Goal: Task Accomplishment & Management: Use online tool/utility

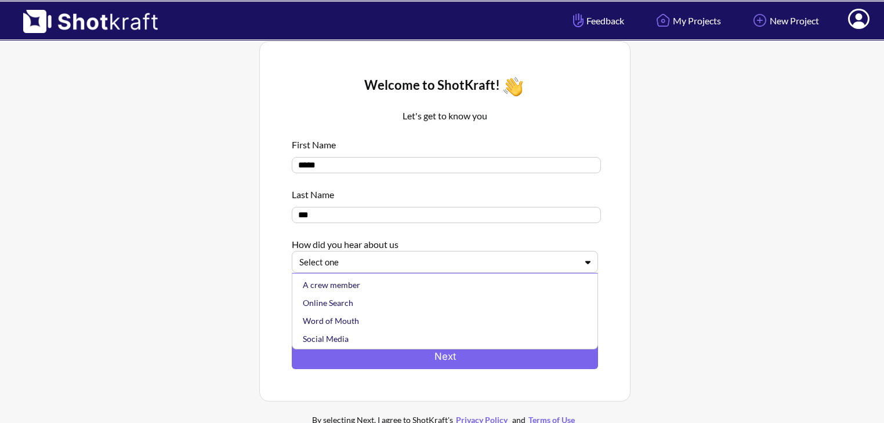
click at [580, 263] on icon at bounding box center [588, 262] width 17 height 9
click at [418, 300] on div "Online Search" at bounding box center [448, 303] width 295 height 18
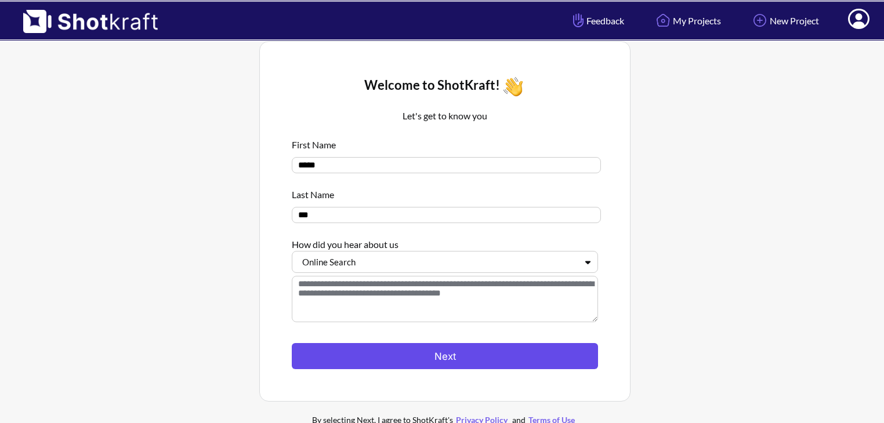
click at [404, 353] on button "Next" at bounding box center [445, 356] width 306 height 26
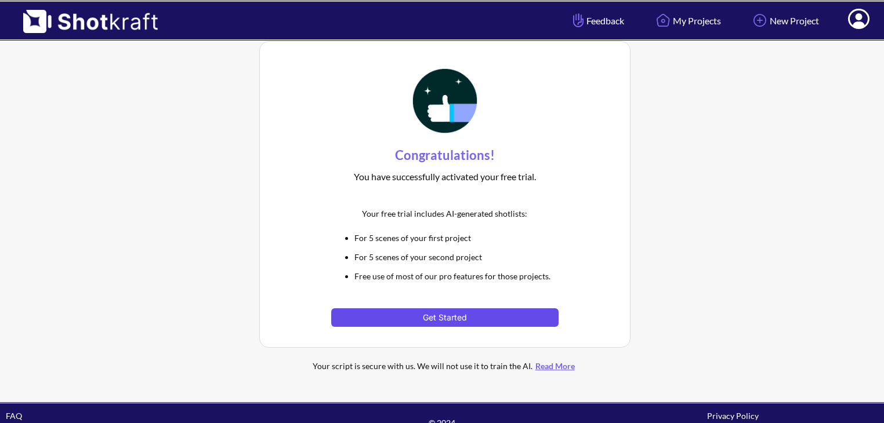
click at [423, 318] on button "Get Started" at bounding box center [444, 318] width 227 height 19
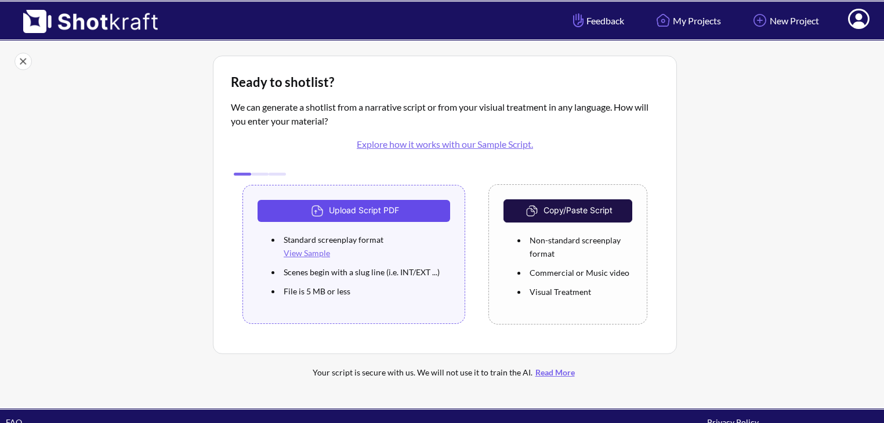
click at [346, 205] on button "Upload Script PDF" at bounding box center [354, 211] width 193 height 22
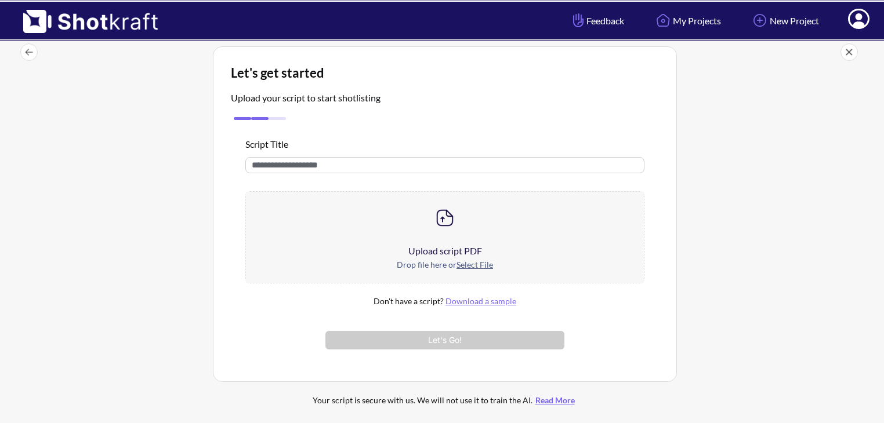
scroll to position [2, 0]
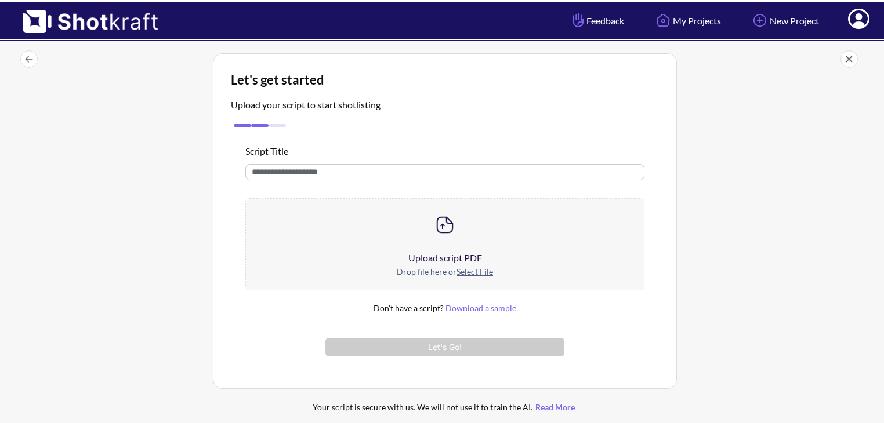
click at [440, 227] on img at bounding box center [444, 224] width 23 height 23
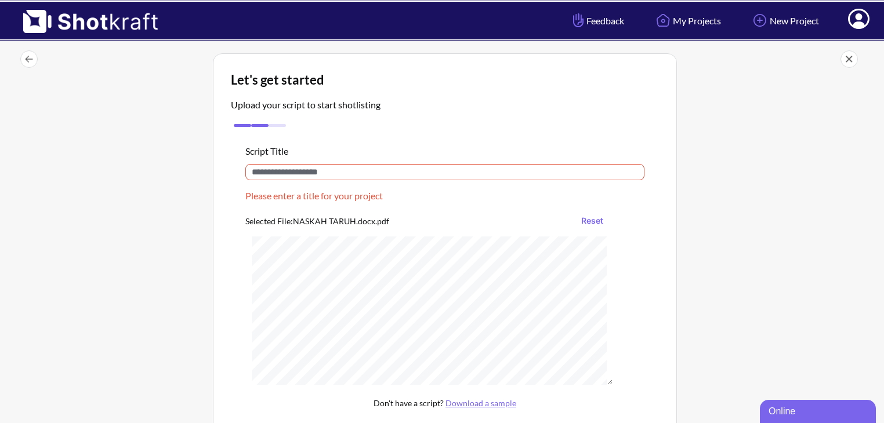
click at [298, 172] on input "text" at bounding box center [444, 172] width 399 height 16
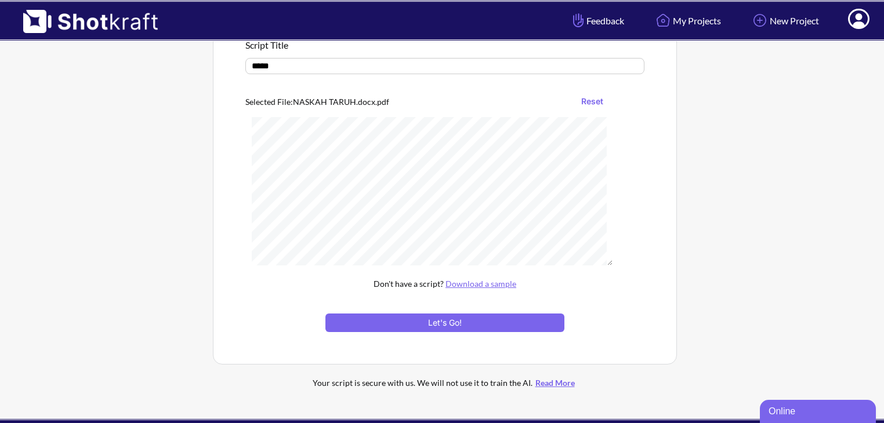
scroll to position [111, 0]
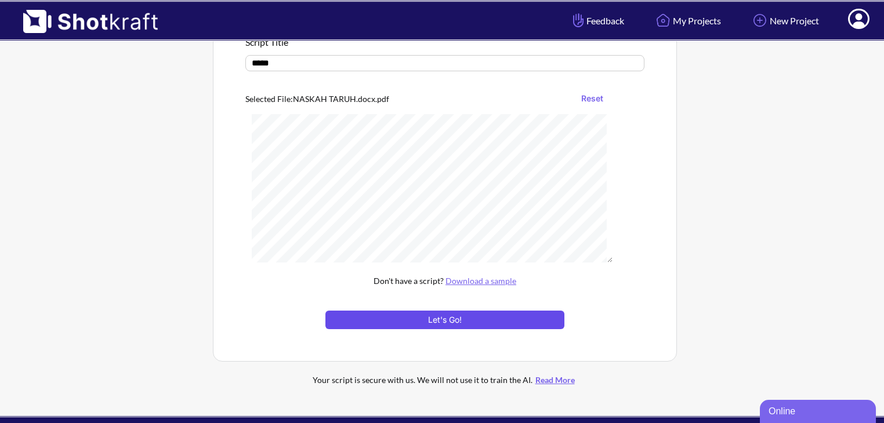
type input "*****"
click at [389, 321] on button "Let's Go!" at bounding box center [444, 320] width 239 height 19
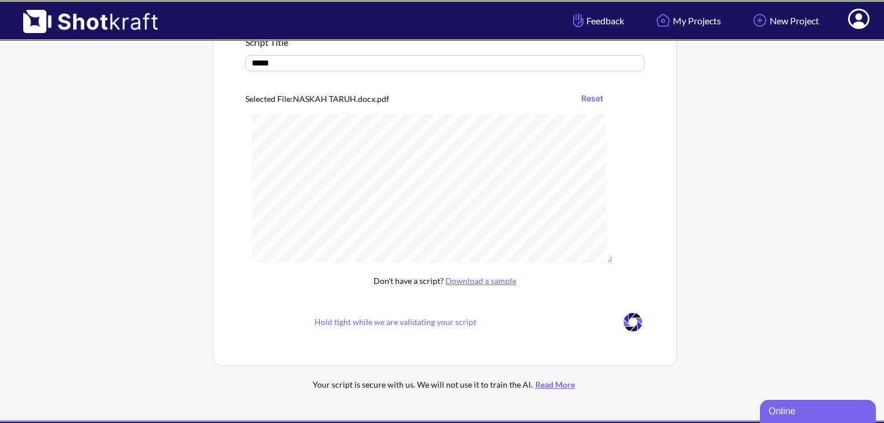
scroll to position [63, 0]
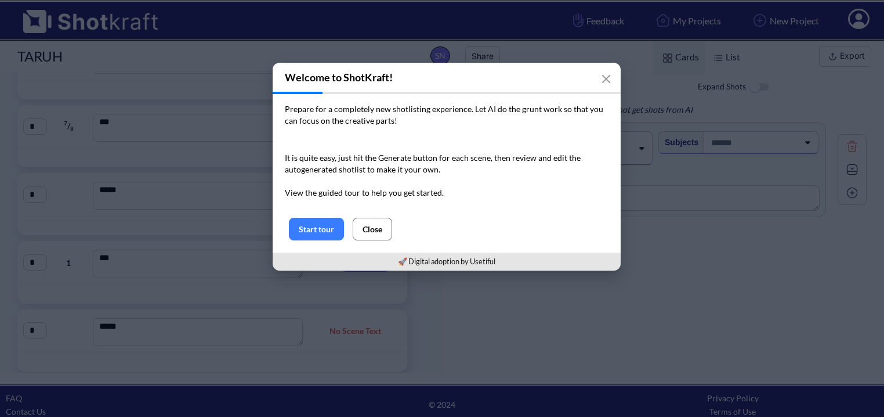
click at [374, 230] on button "Close" at bounding box center [372, 229] width 39 height 23
